Goal: Task Accomplishment & Management: Complete application form

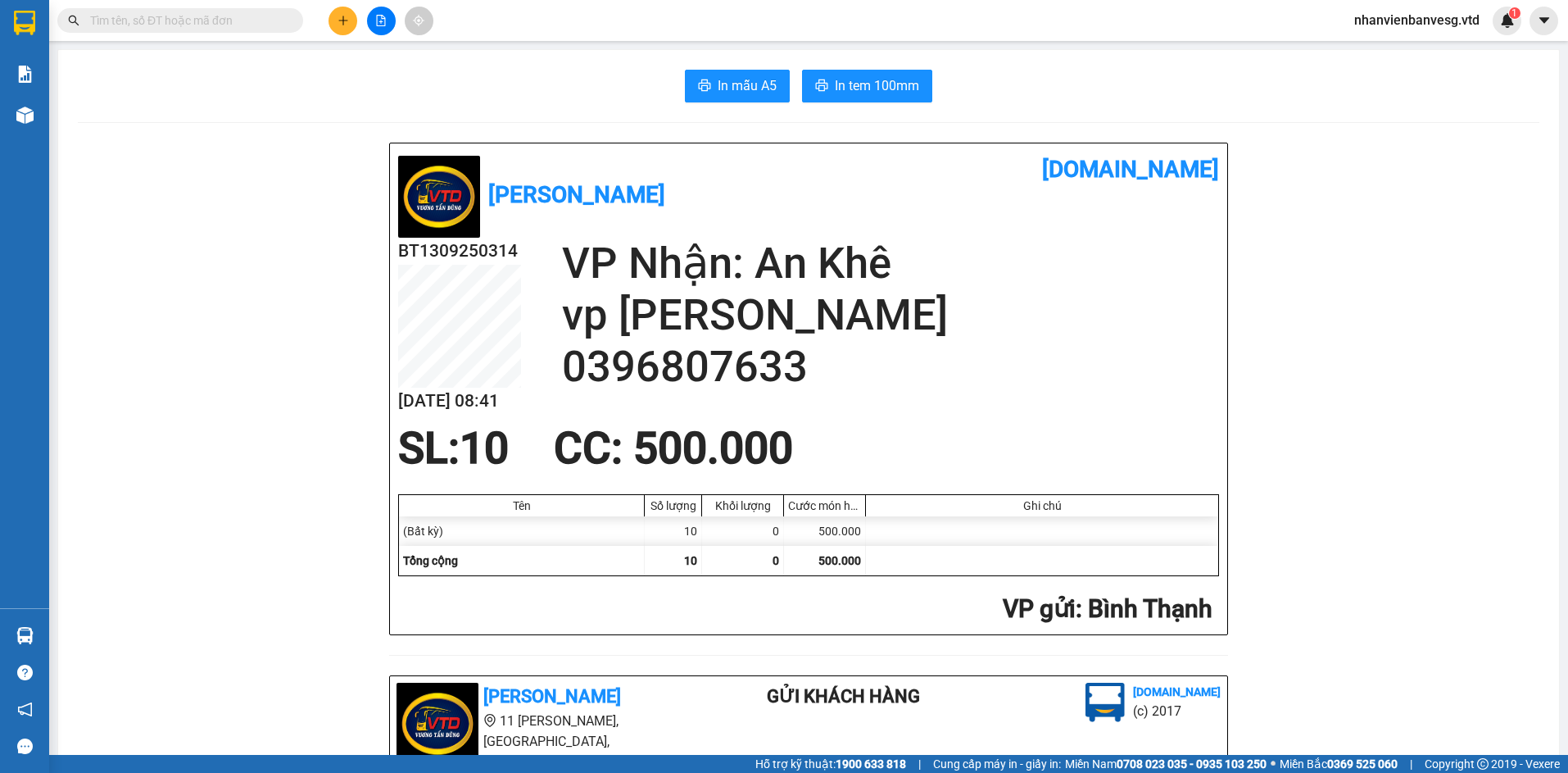
scroll to position [108, 0]
click at [345, 24] on icon "plus" at bounding box center [344, 21] width 12 height 12
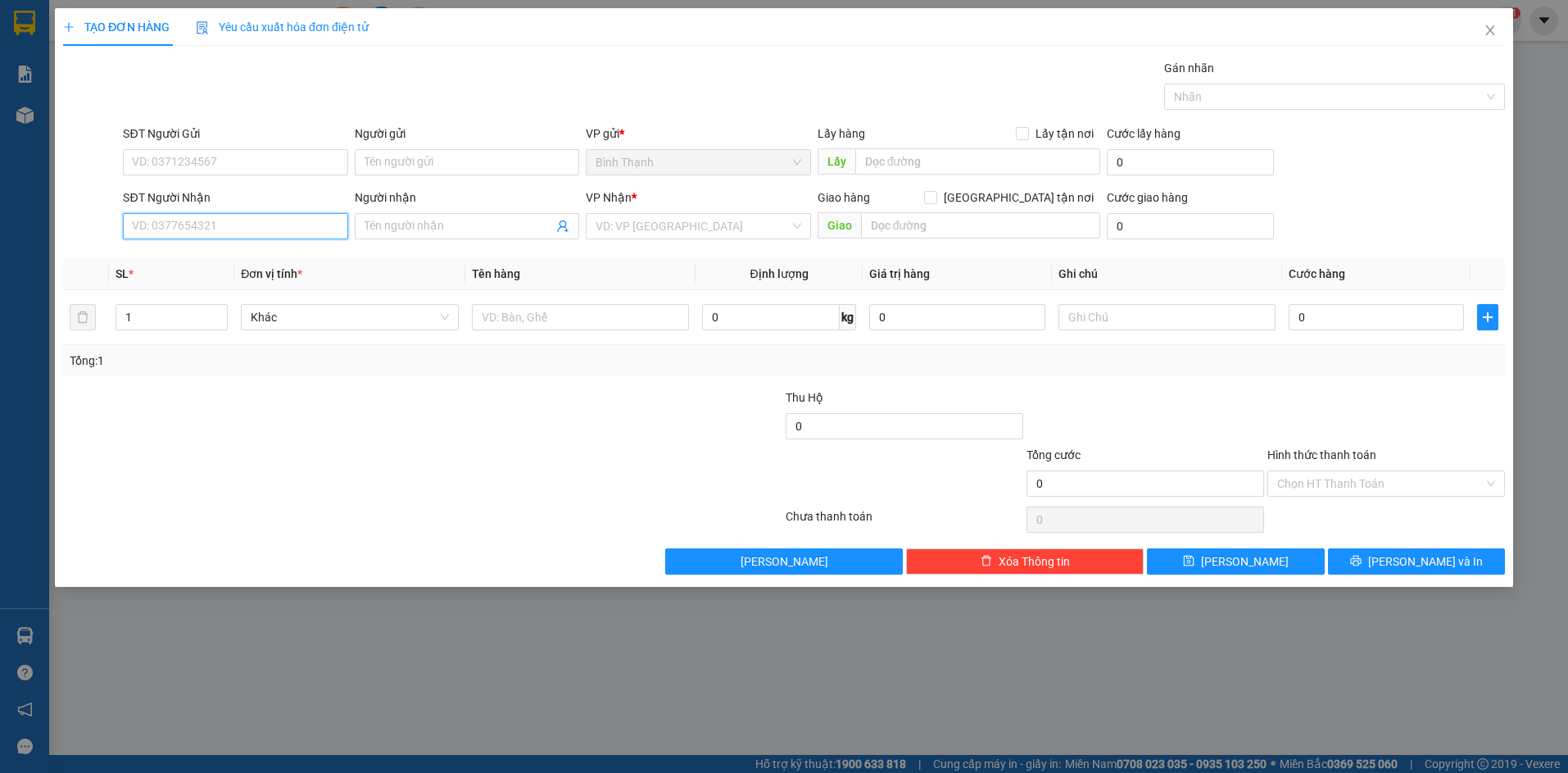
click at [203, 222] on input "SĐT Người Nhận" at bounding box center [234, 225] width 224 height 26
click at [230, 227] on input "SĐT Người Nhận" at bounding box center [234, 225] width 224 height 26
click at [244, 264] on div "0906396785 - châu" at bounding box center [234, 259] width 204 height 18
type input "0906396785"
type input "châu"
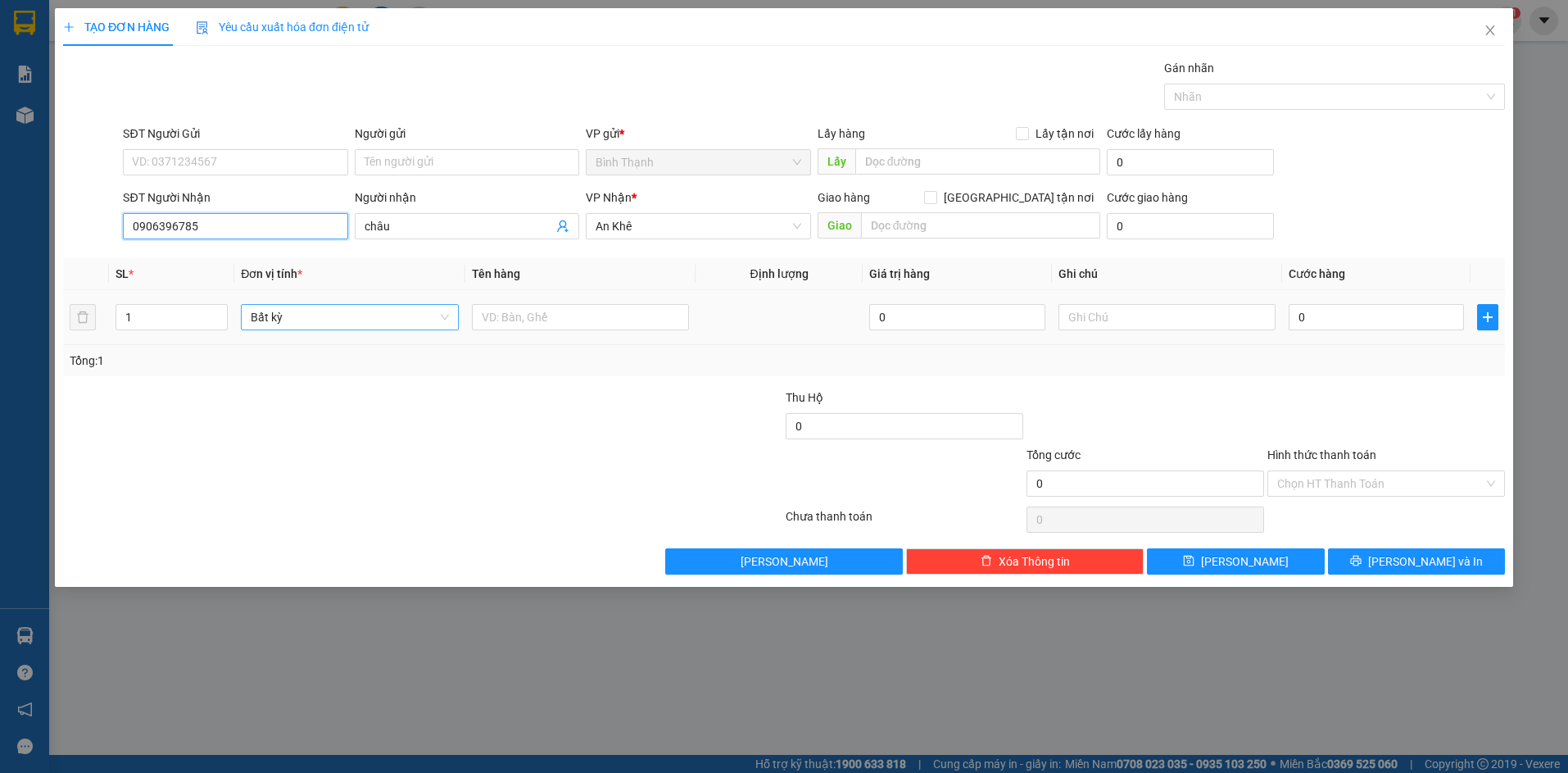
click at [259, 319] on span "Bất kỳ" at bounding box center [349, 316] width 198 height 24
type input "0906396785"
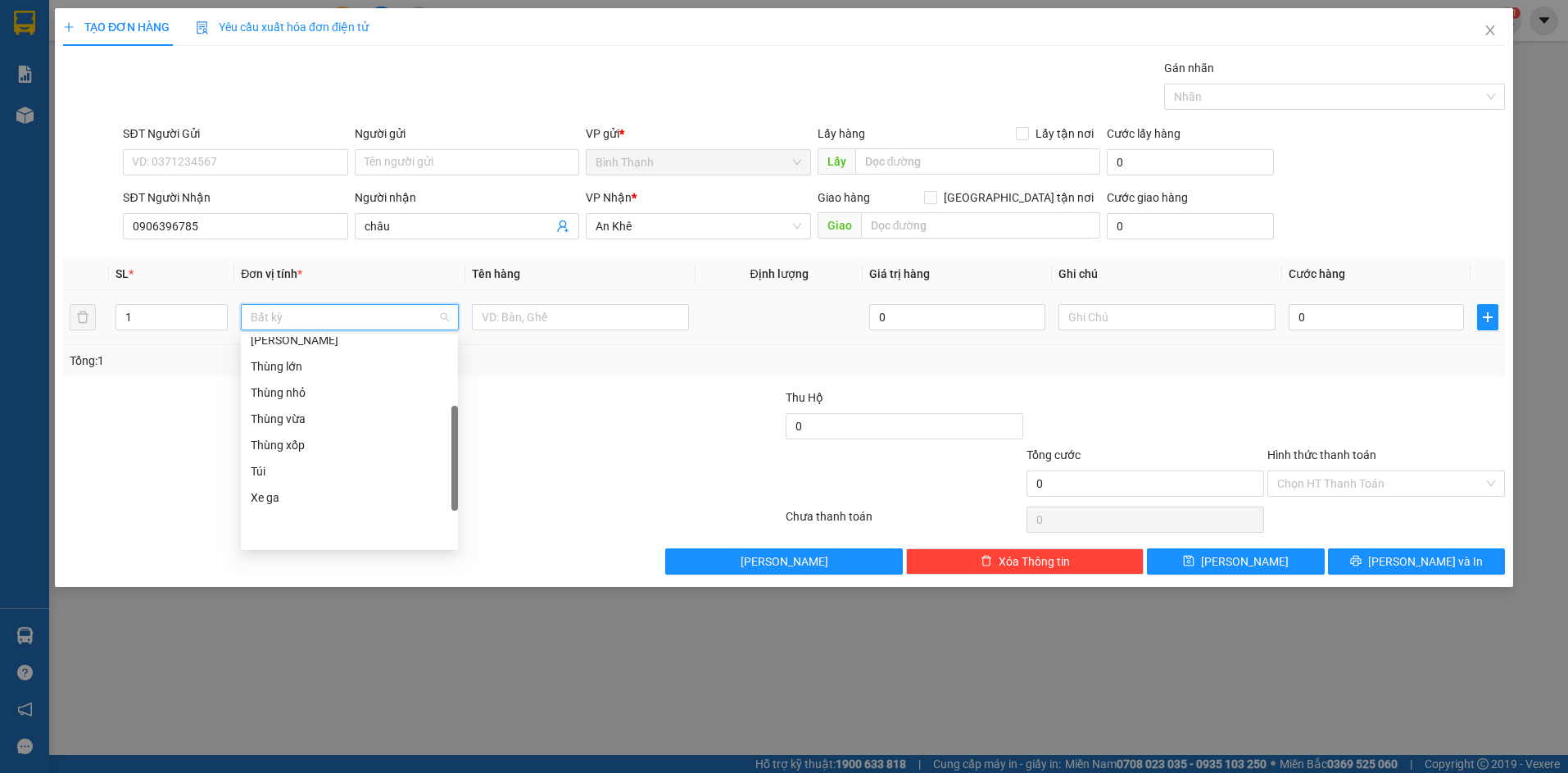
scroll to position [262, 0]
click at [284, 352] on div "Thùng lớn" at bounding box center [349, 350] width 198 height 18
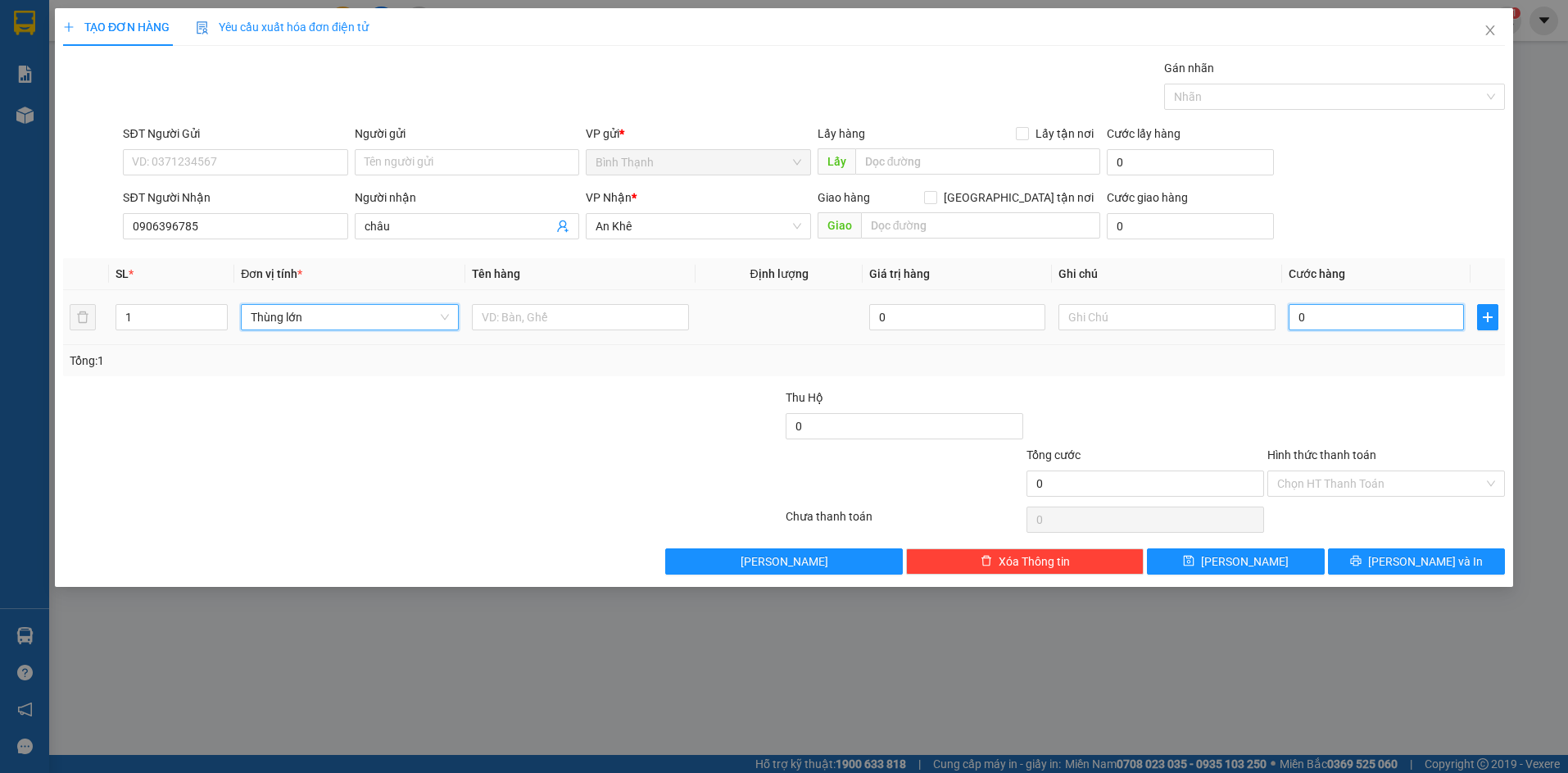
click at [1400, 317] on input "0" at bounding box center [1377, 316] width 175 height 26
type input "8"
type input "80"
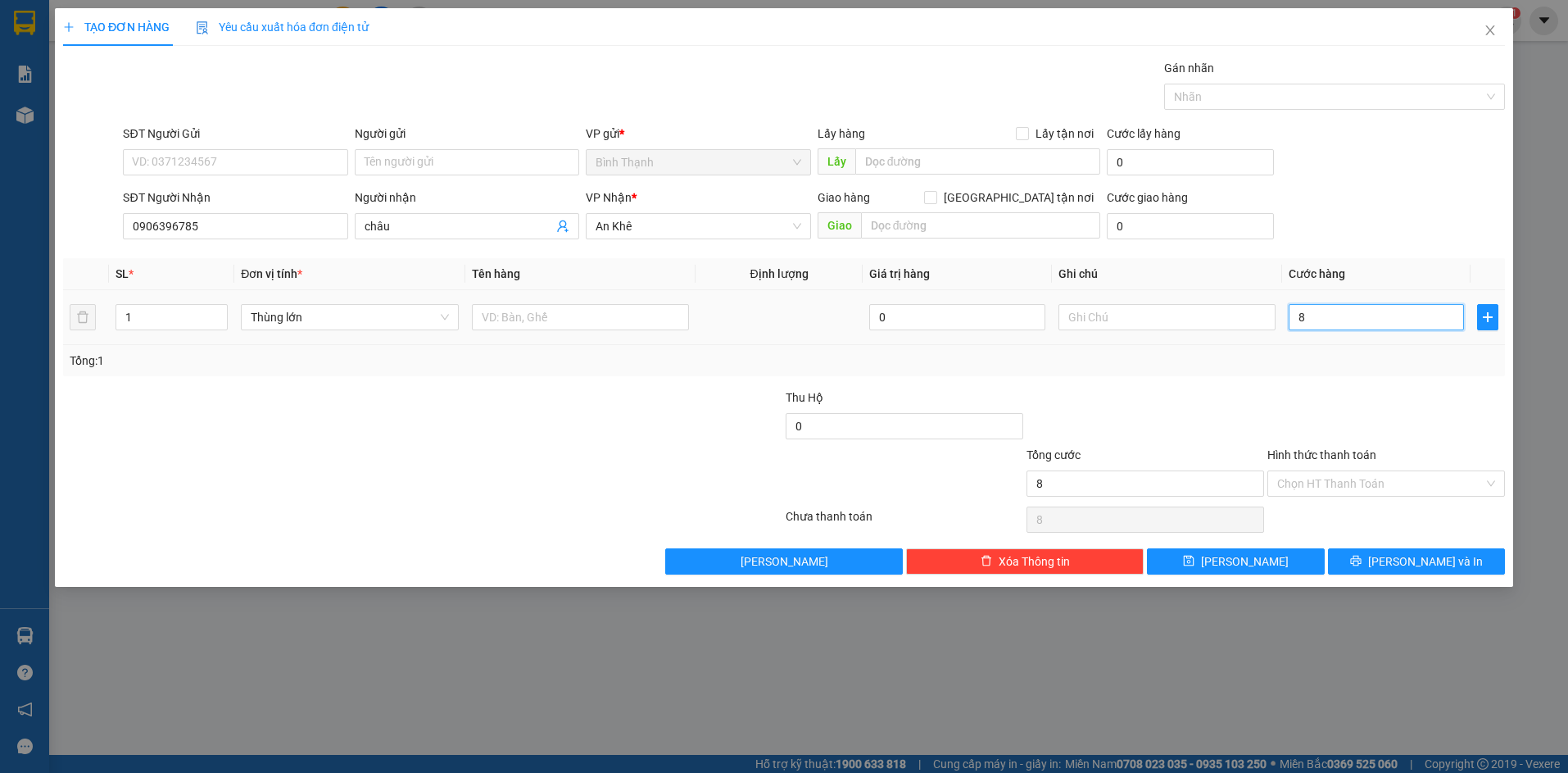
type input "80"
type input "800"
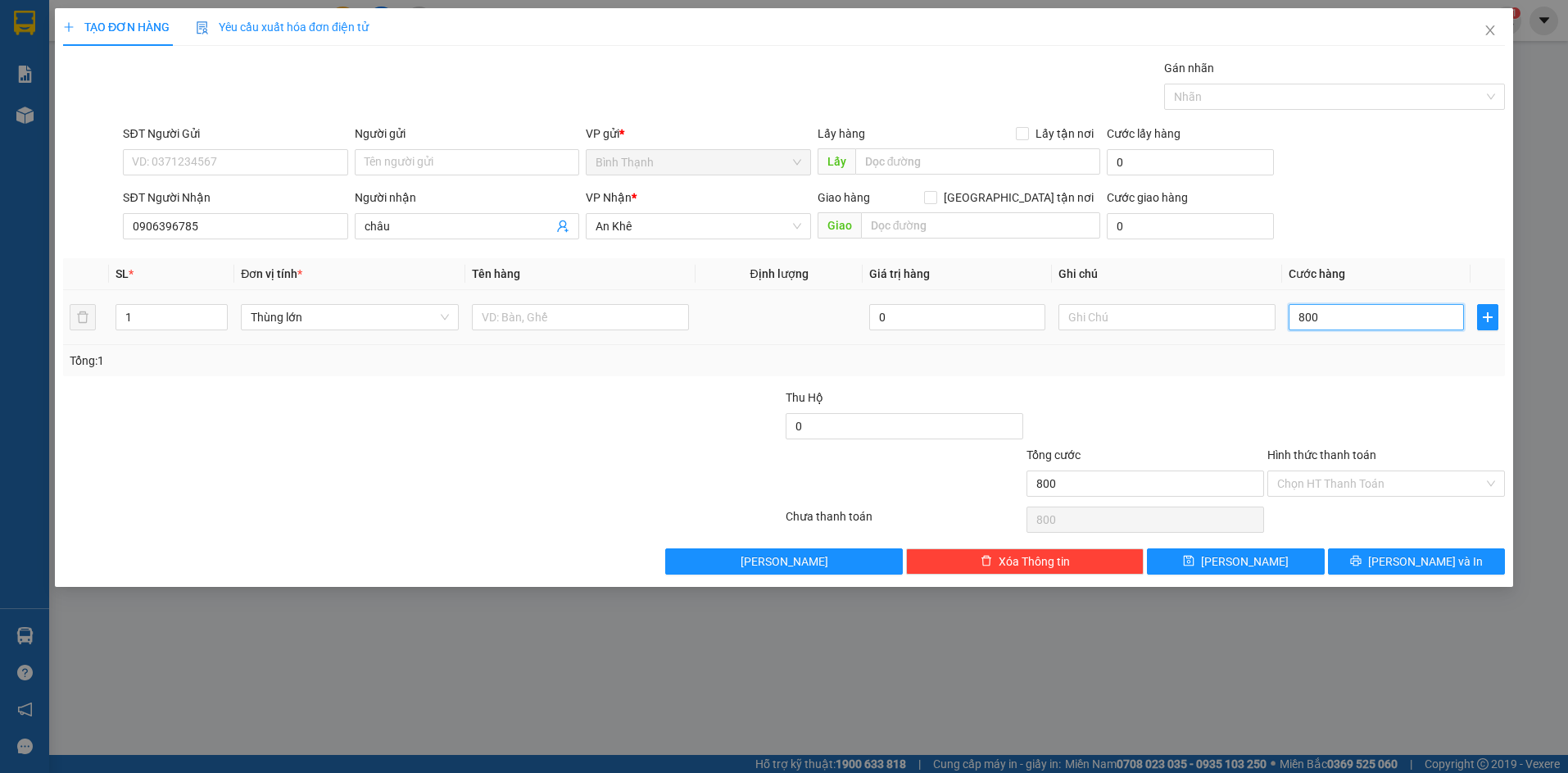
type input "8.000"
type input "80.000"
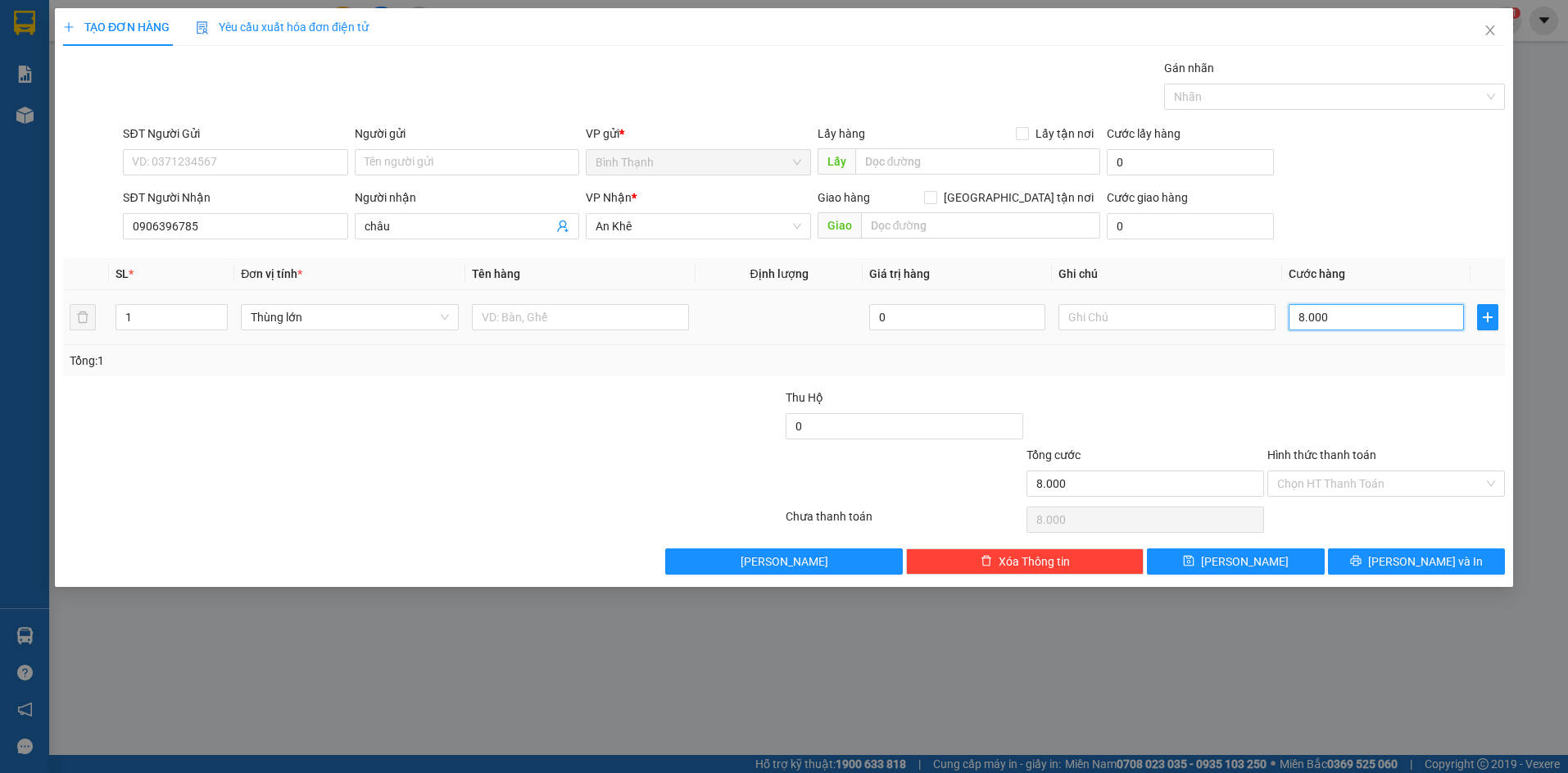
type input "80.000"
click at [1401, 566] on button "[PERSON_NAME] và In" at bounding box center [1417, 561] width 178 height 26
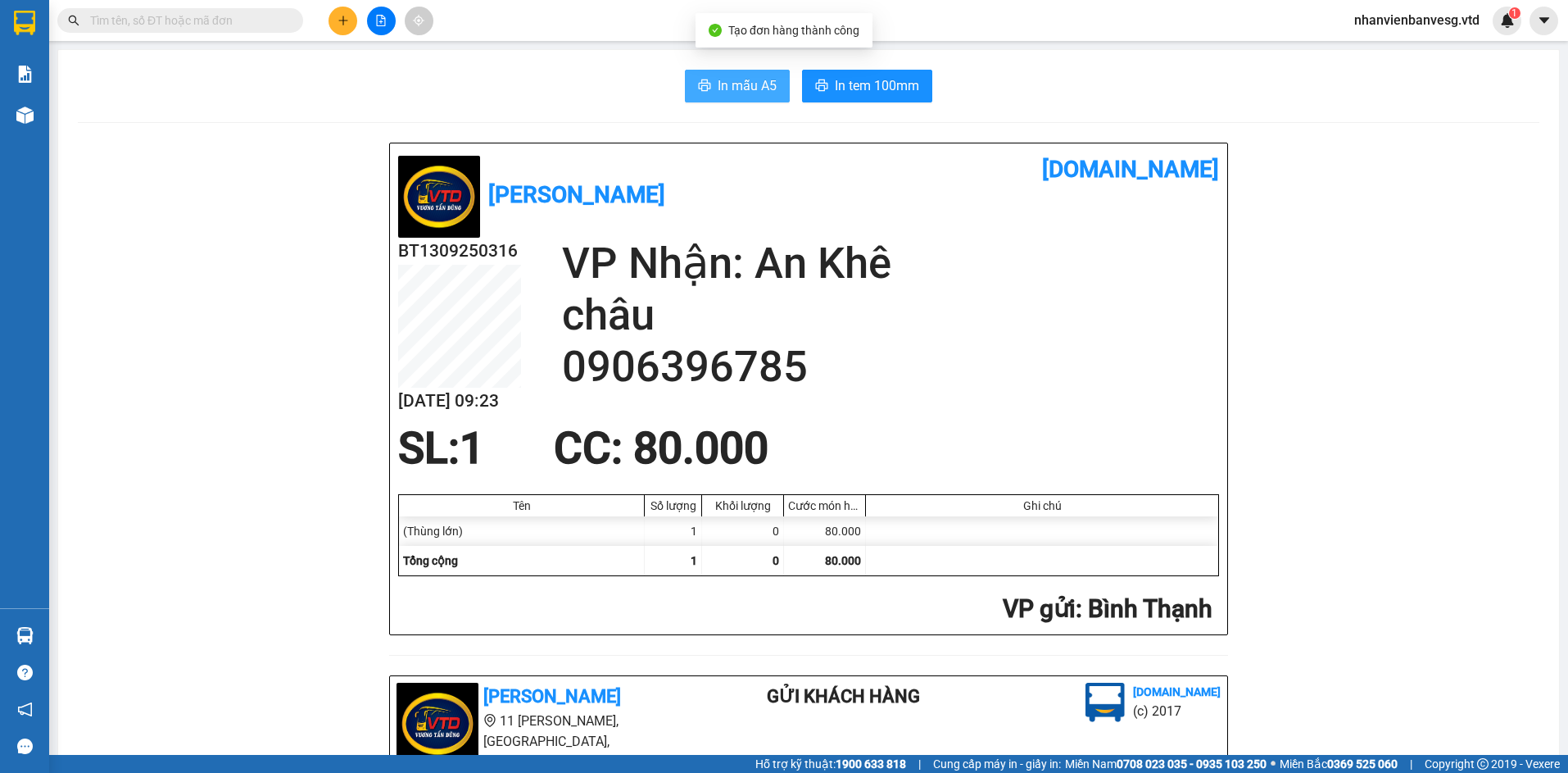
click at [708, 82] on button "In mẫu A5" at bounding box center [738, 85] width 105 height 33
click at [835, 93] on span "In tem 100mm" at bounding box center [877, 85] width 84 height 21
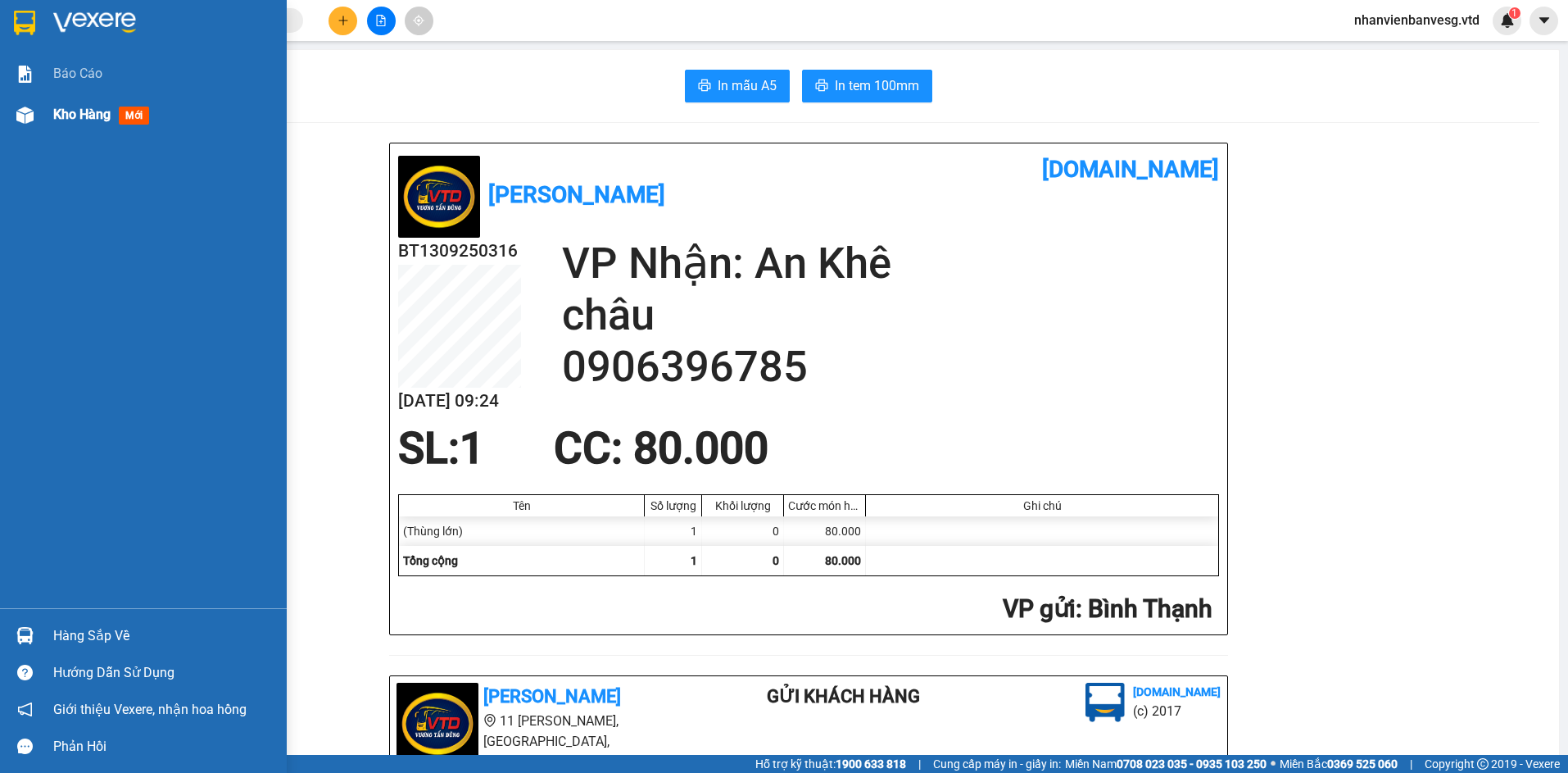
click at [101, 108] on span "Kho hàng" at bounding box center [82, 114] width 58 height 16
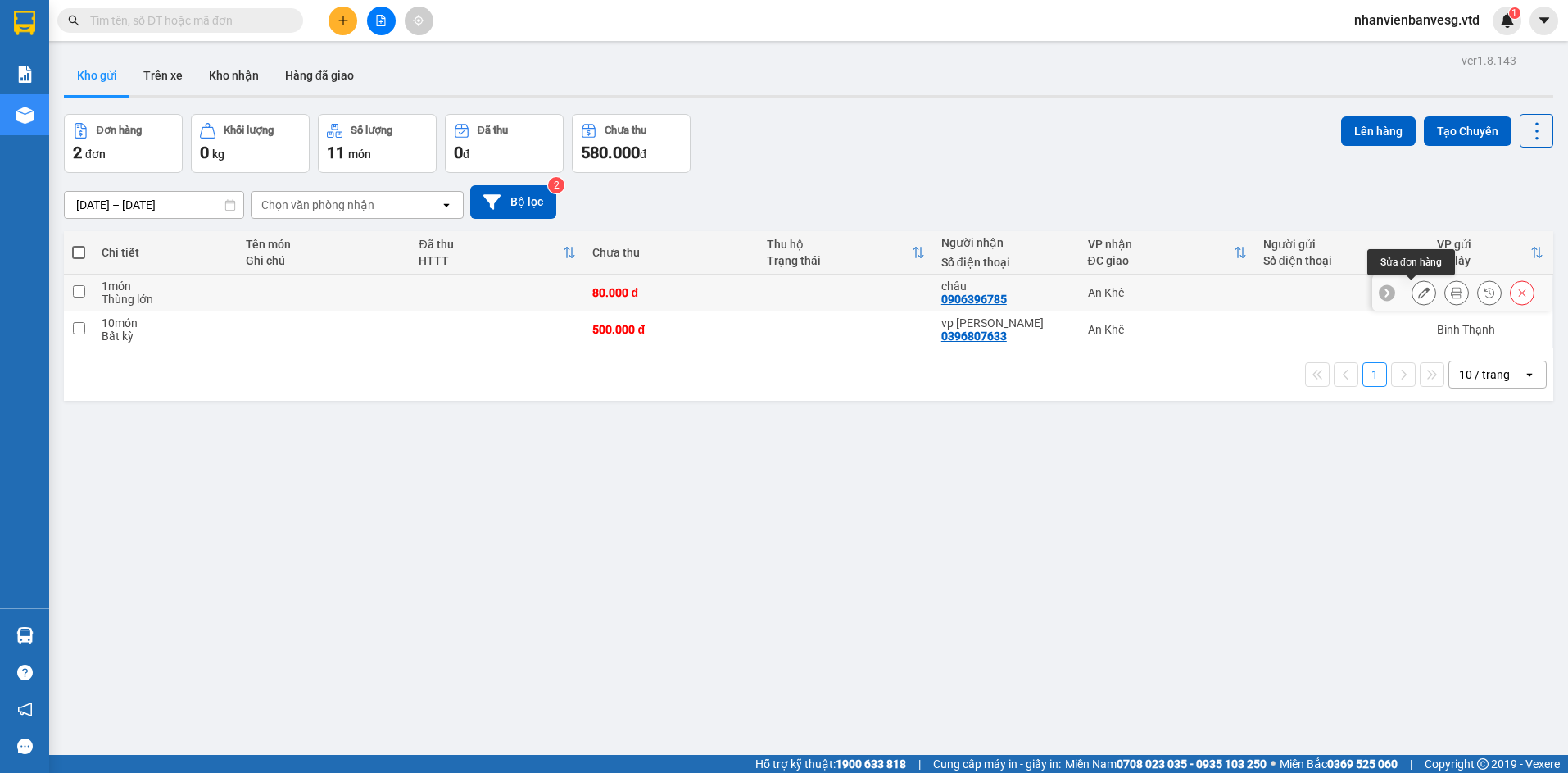
click at [1419, 294] on icon at bounding box center [1424, 293] width 12 height 12
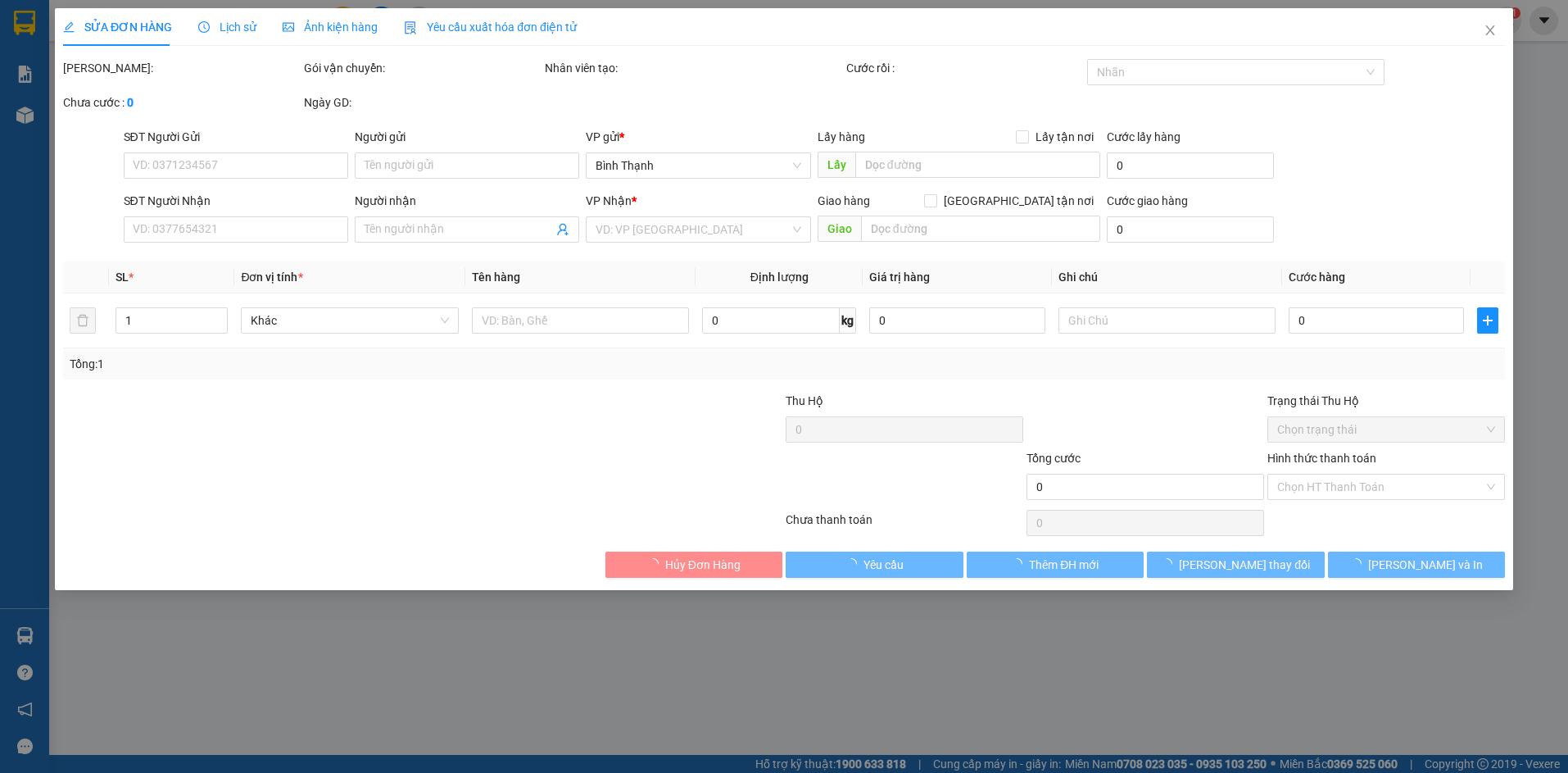
type input "0906396785"
type input "châu"
type input "80.000"
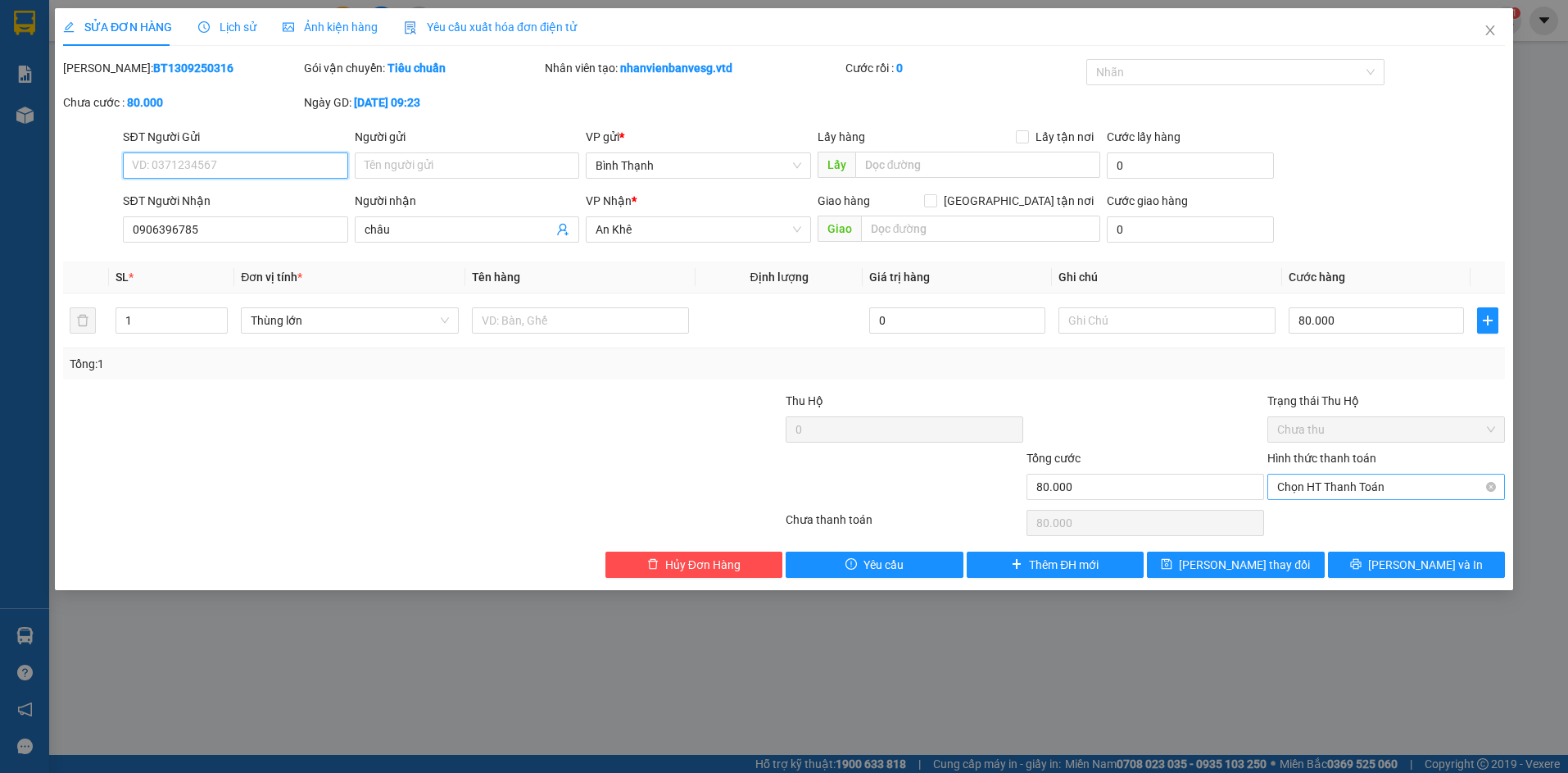
click at [1389, 482] on span "Chọn HT Thanh Toán" at bounding box center [1386, 487] width 218 height 24
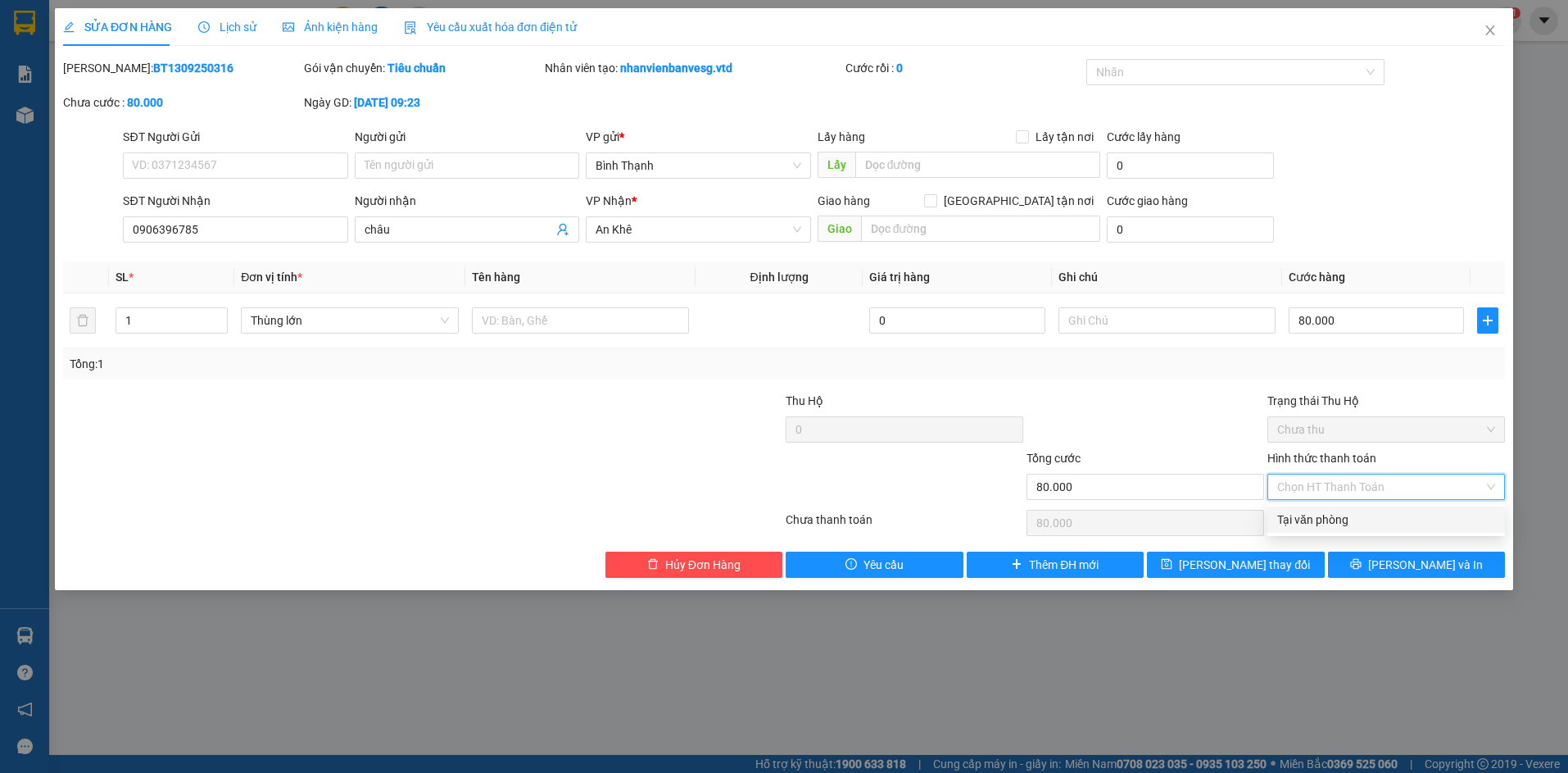
click at [1362, 519] on div "Tại văn phòng" at bounding box center [1386, 520] width 218 height 18
type input "0"
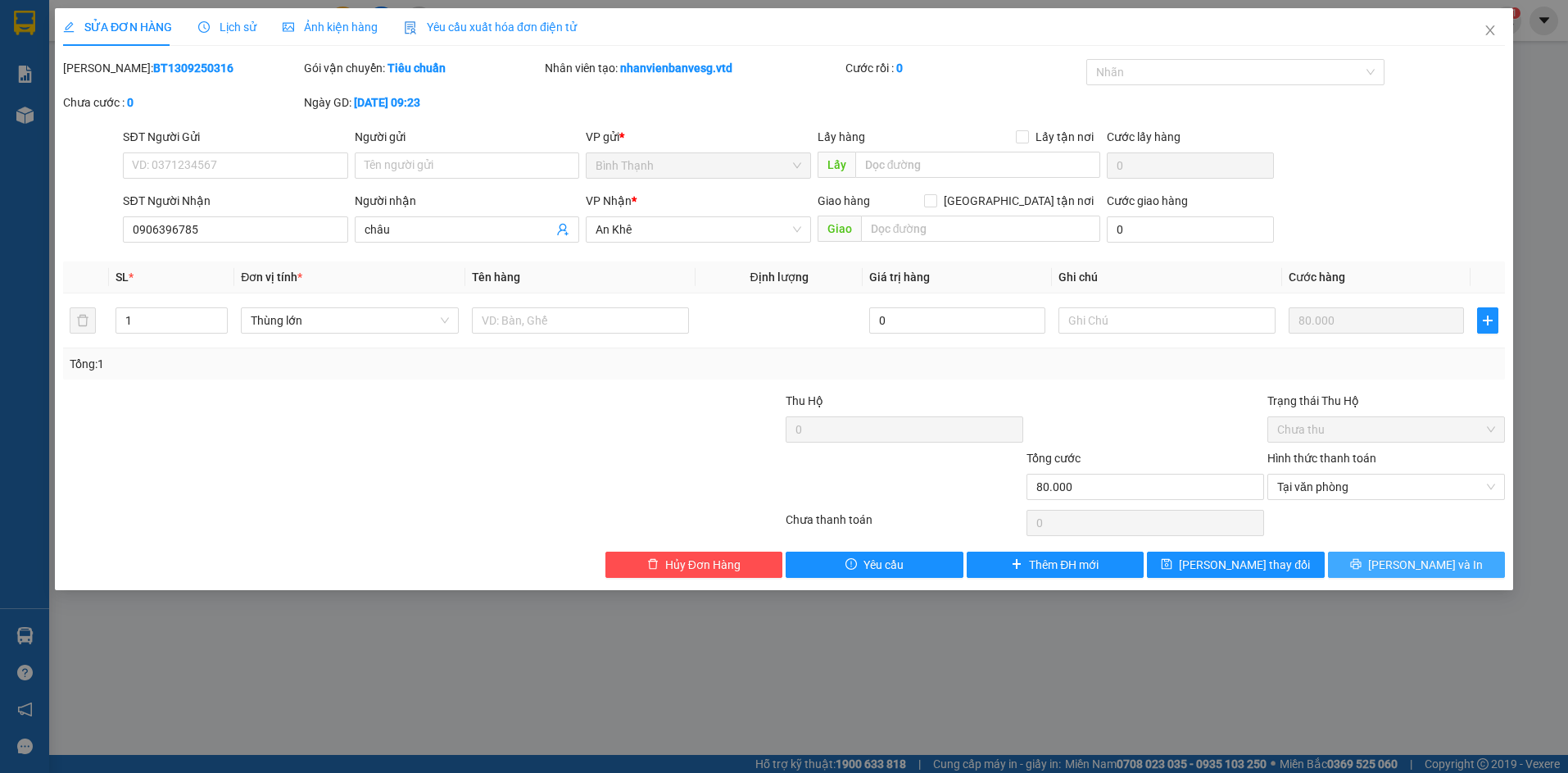
drag, startPoint x: 1408, startPoint y: 565, endPoint x: 1380, endPoint y: 553, distance: 30.5
click at [1409, 564] on span "[PERSON_NAME] và In" at bounding box center [1425, 565] width 114 height 18
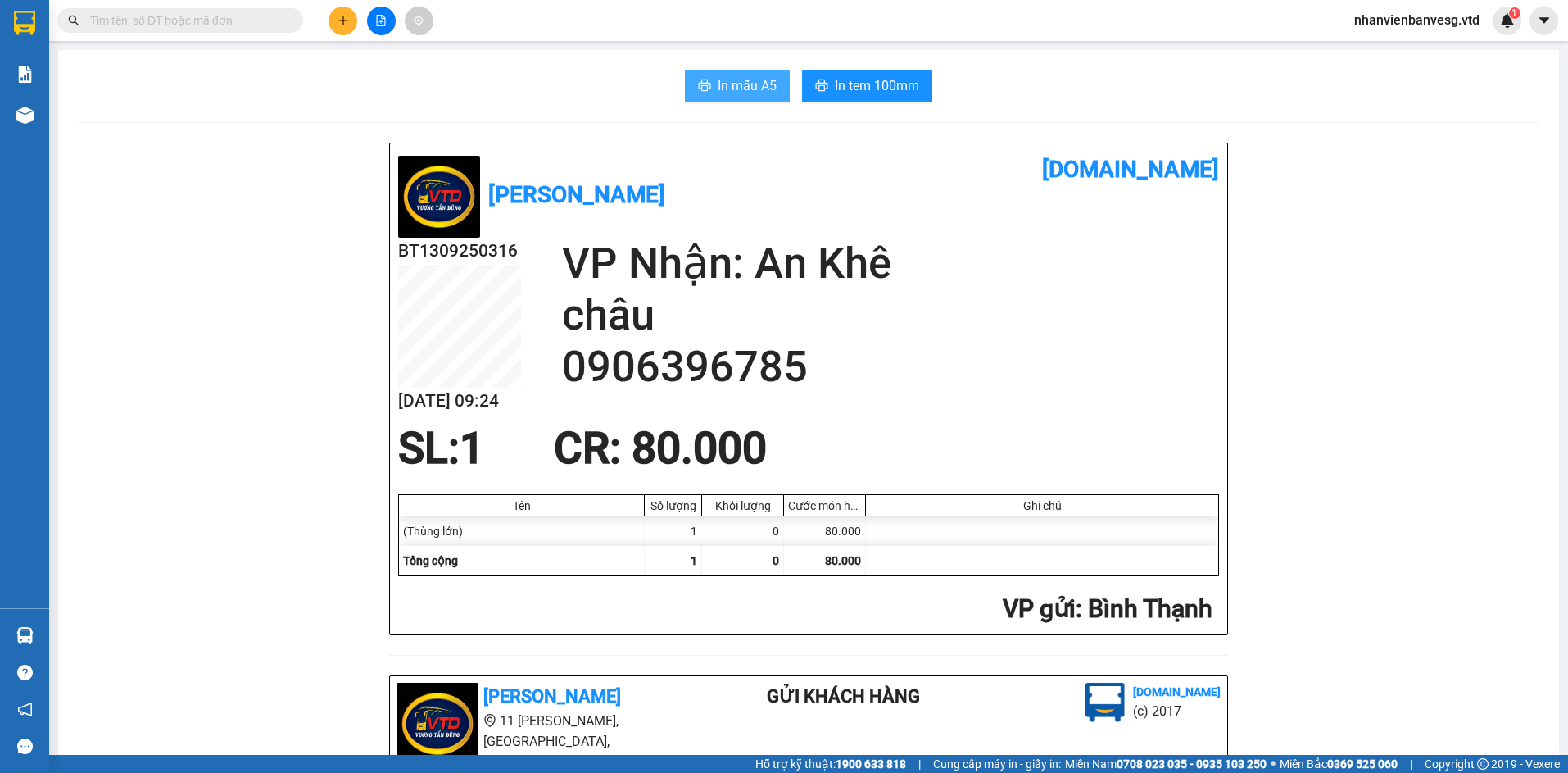
click at [734, 93] on span "In mẫu A5" at bounding box center [747, 85] width 59 height 21
click at [872, 78] on span "In tem 100mm" at bounding box center [877, 85] width 84 height 21
